Goal: Task Accomplishment & Management: Manage account settings

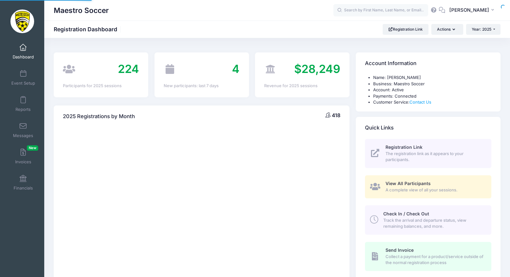
select select
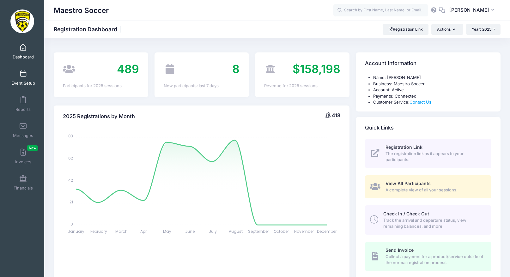
click at [27, 82] on span "Event Setup" at bounding box center [23, 83] width 24 height 5
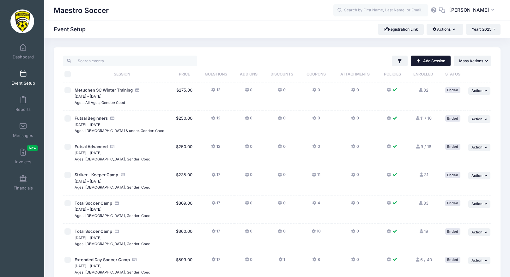
click at [437, 61] on link "Add Session" at bounding box center [431, 61] width 40 height 11
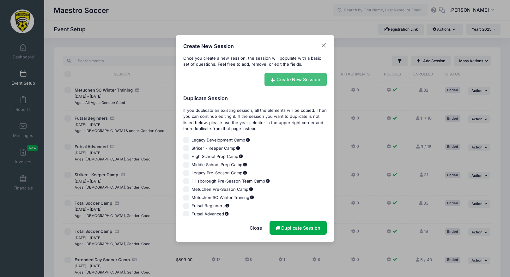
click at [293, 80] on link "Create New Session" at bounding box center [295, 80] width 63 height 14
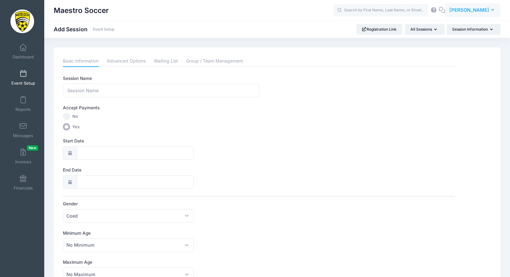
click at [481, 12] on span "[PERSON_NAME]" at bounding box center [469, 10] width 40 height 7
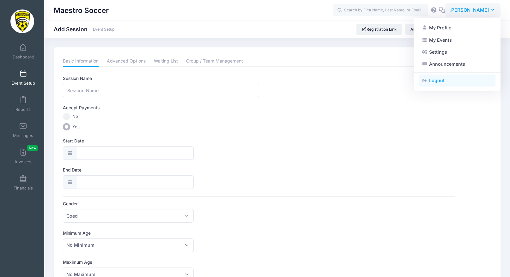
click at [449, 82] on link "Logout" at bounding box center [457, 81] width 77 height 12
